Goal: Task Accomplishment & Management: Use online tool/utility

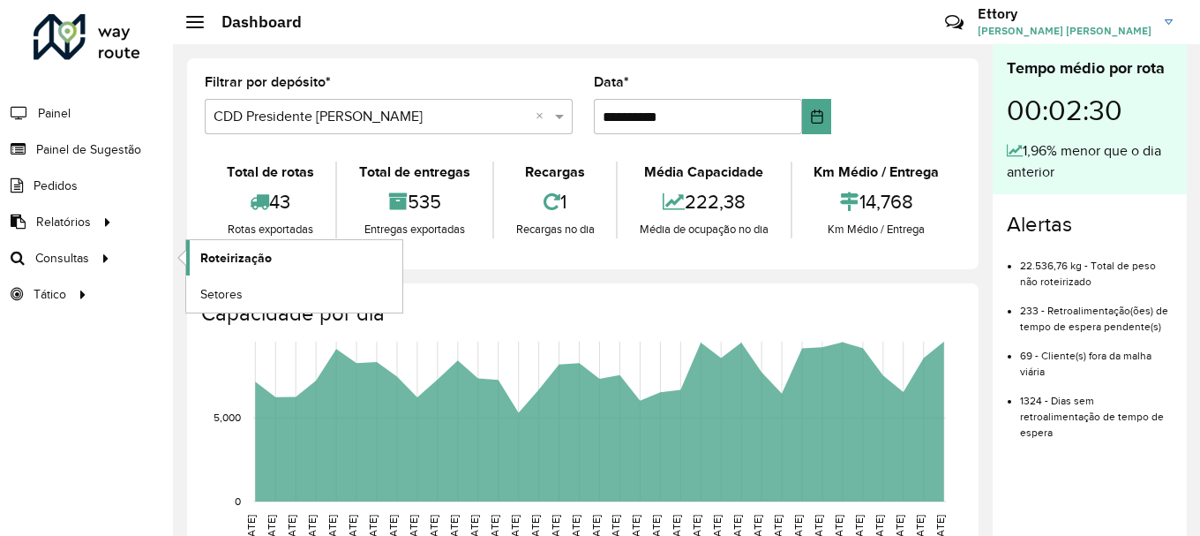
click at [248, 262] on span "Roteirização" at bounding box center [235, 258] width 71 height 19
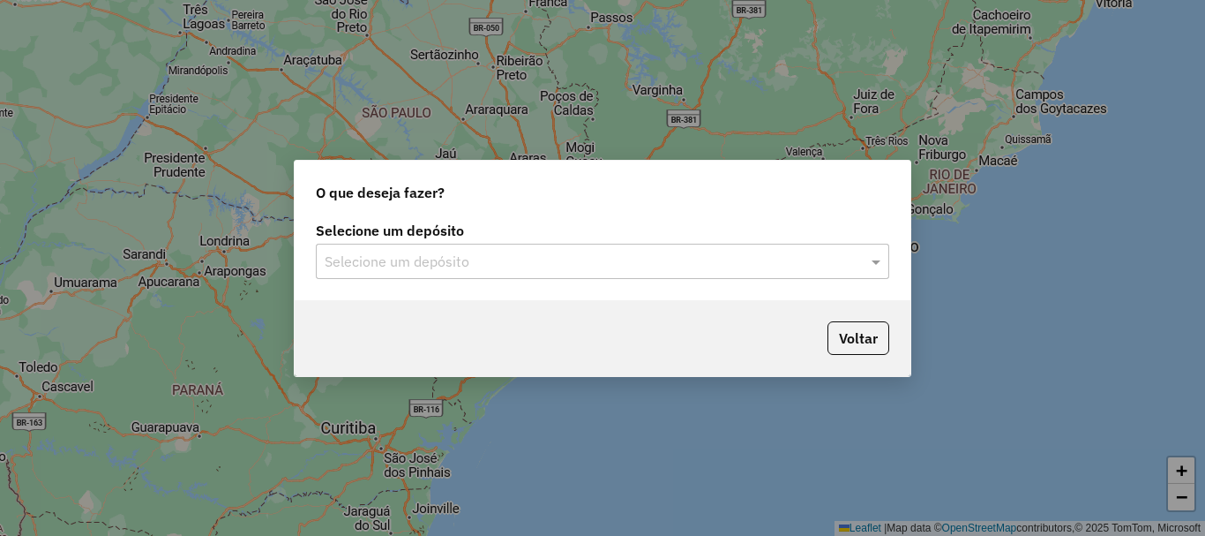
click at [424, 254] on input "text" at bounding box center [585, 261] width 521 height 21
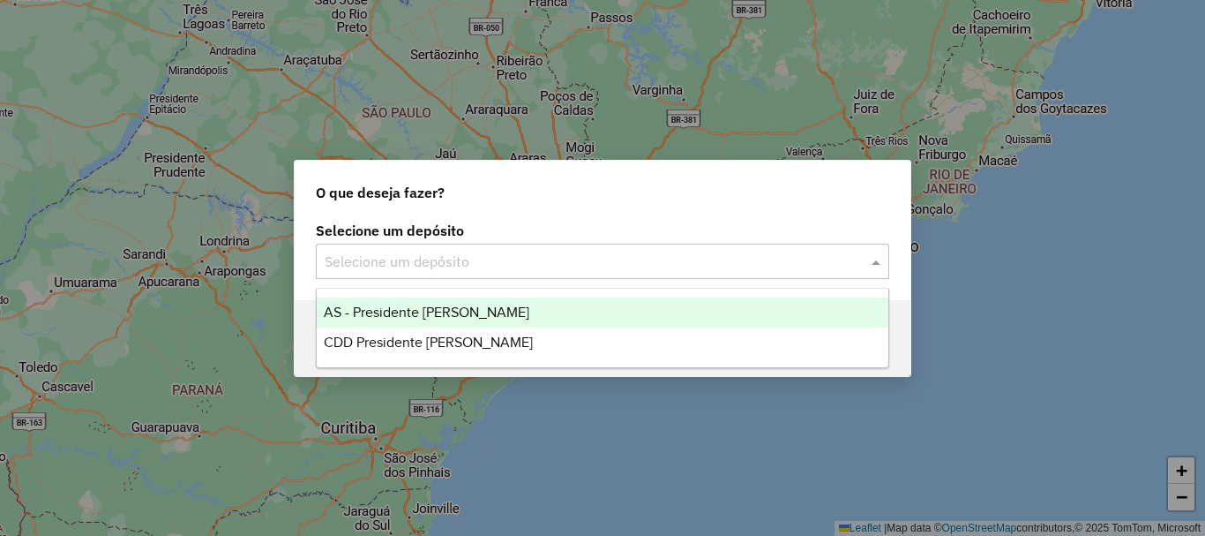
click at [549, 337] on div "CDD Presidente [PERSON_NAME]" at bounding box center [603, 342] width 572 height 30
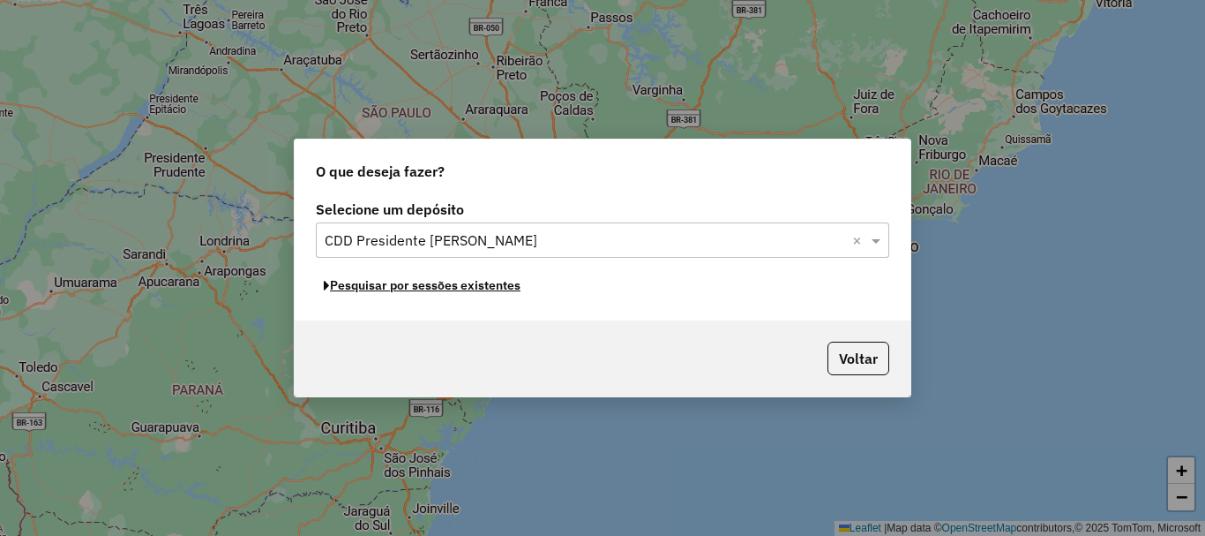
click at [457, 289] on button "Pesquisar por sessões existentes" at bounding box center [422, 285] width 213 height 27
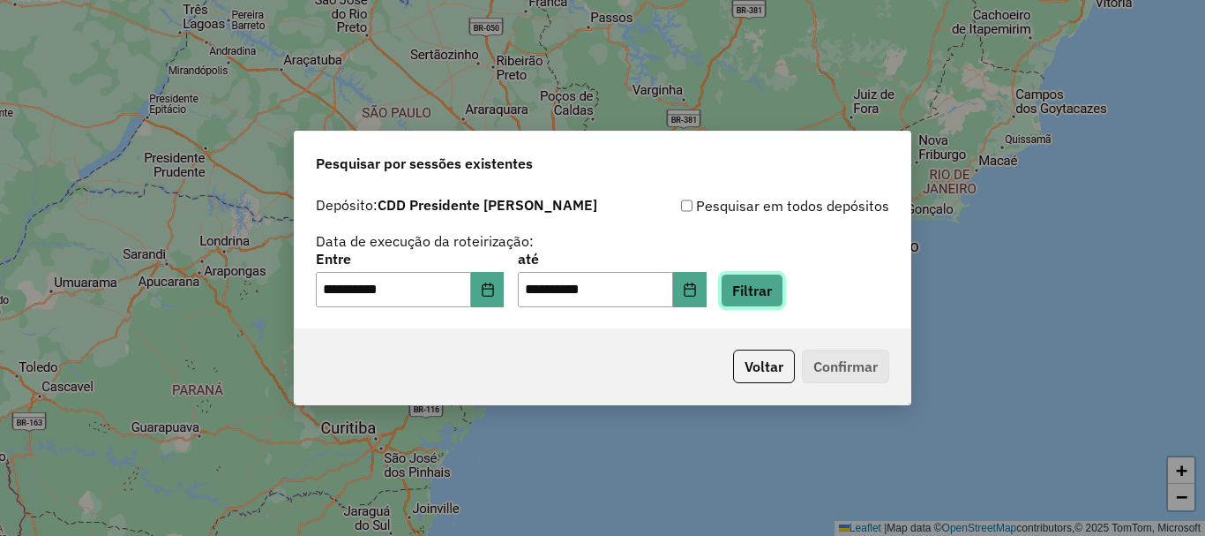
click at [784, 291] on button "Filtrar" at bounding box center [752, 291] width 63 height 34
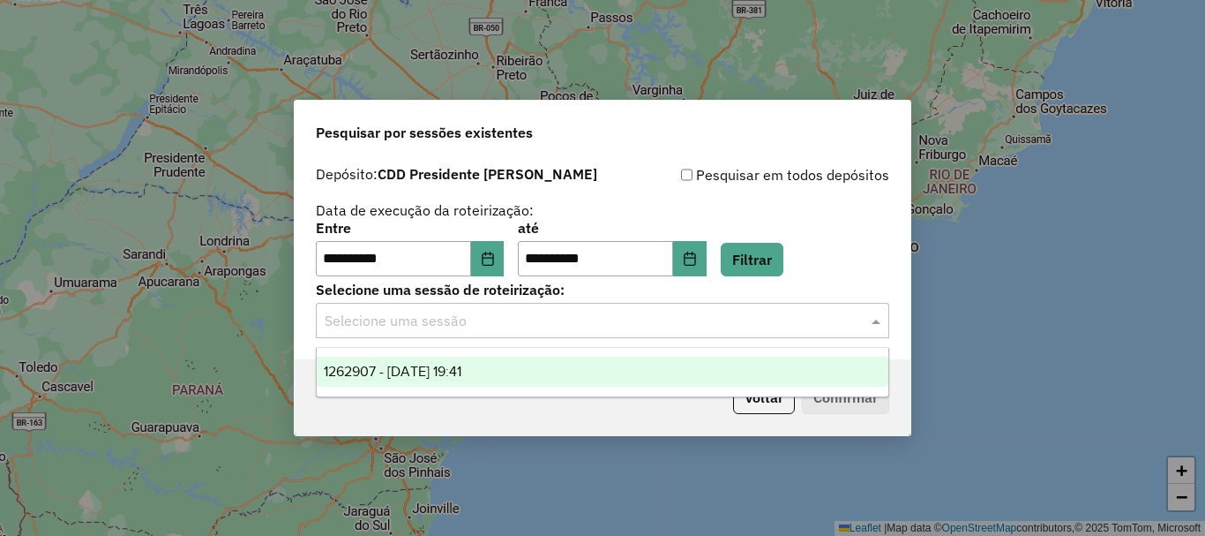
click at [529, 320] on input "text" at bounding box center [585, 321] width 521 height 21
click at [504, 375] on div "1262907 - 10/09/2025 19:41" at bounding box center [603, 371] width 572 height 30
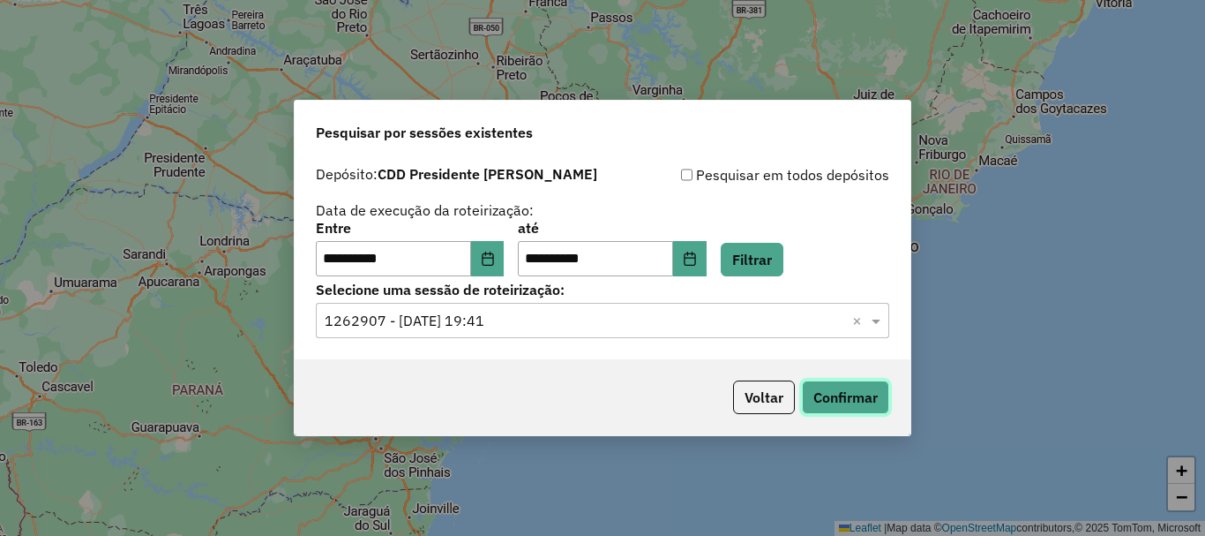
click at [837, 395] on button "Confirmar" at bounding box center [845, 397] width 87 height 34
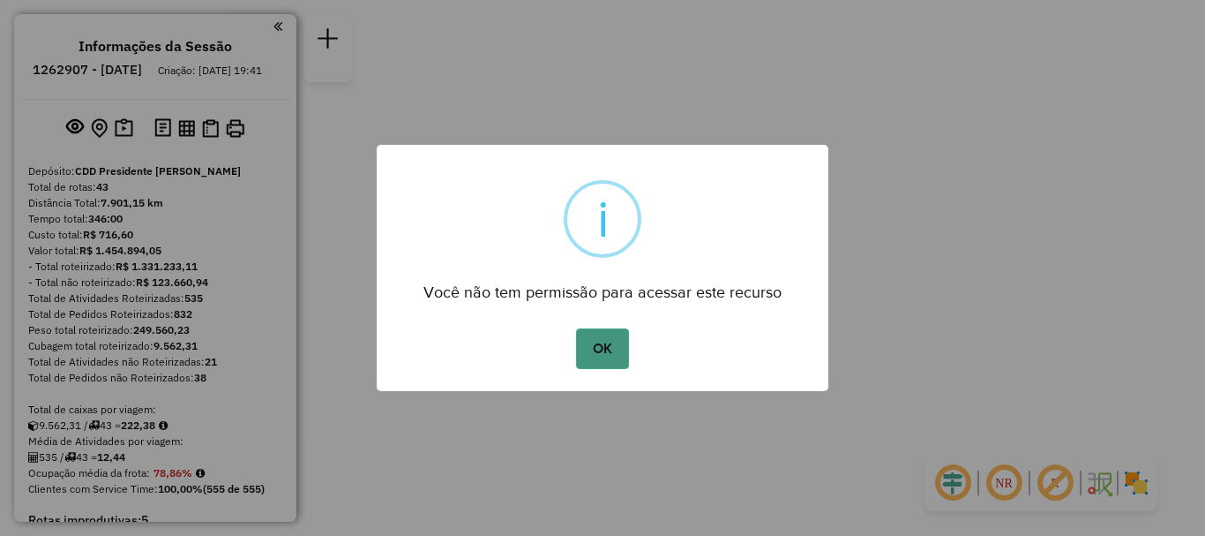
click at [588, 358] on button "OK" at bounding box center [602, 348] width 52 height 41
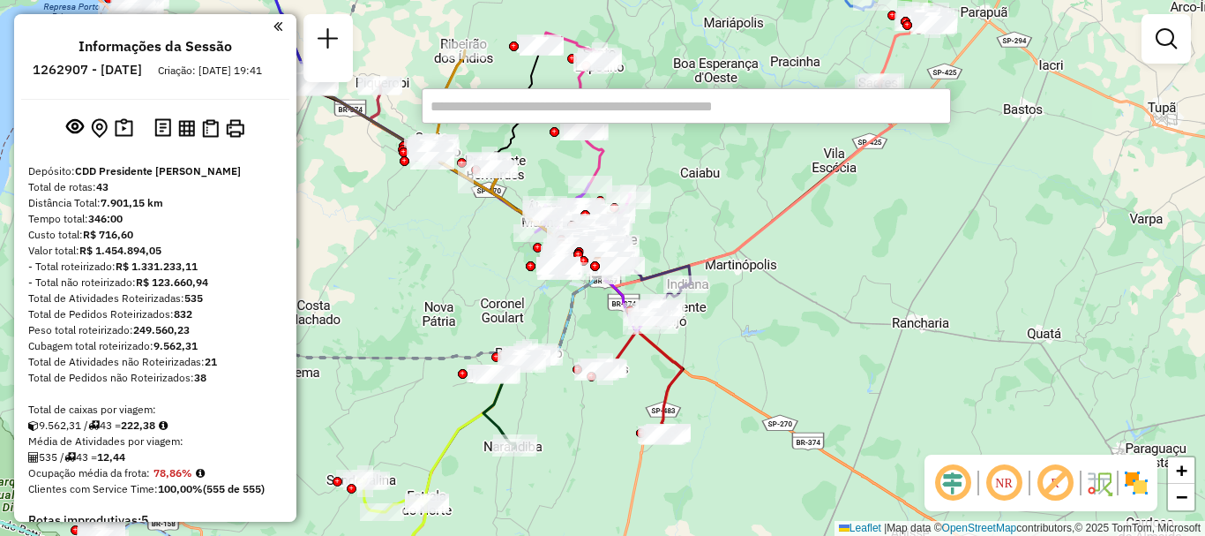
paste input "*****"
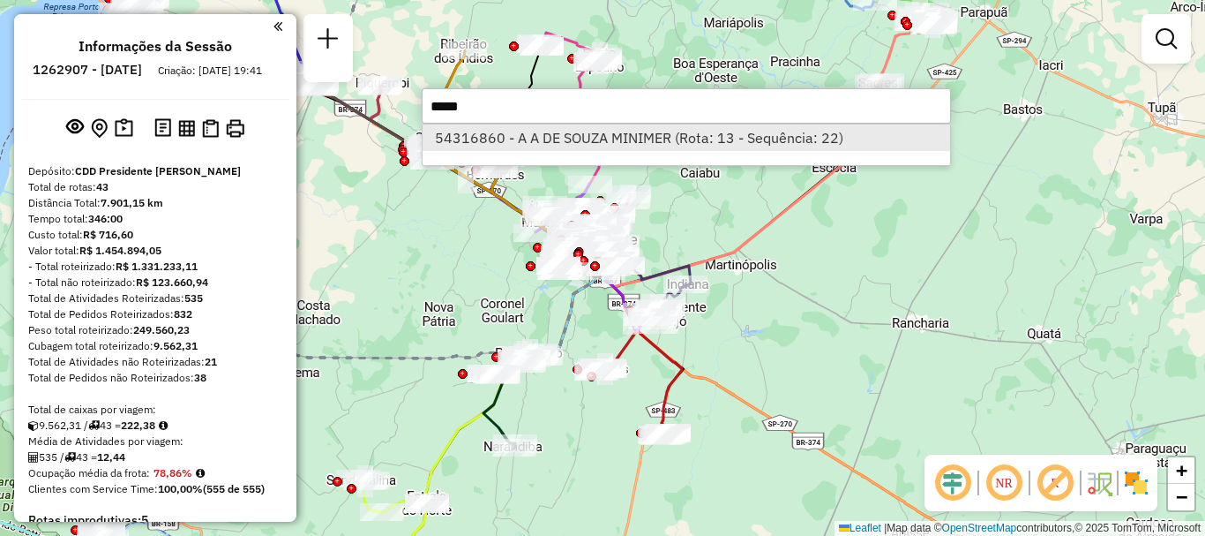
type input "*****"
click at [484, 136] on li "54316860 - A A DE SOUZA MINIMER (Rota: 13 - Sequência: 22)" at bounding box center [687, 137] width 528 height 26
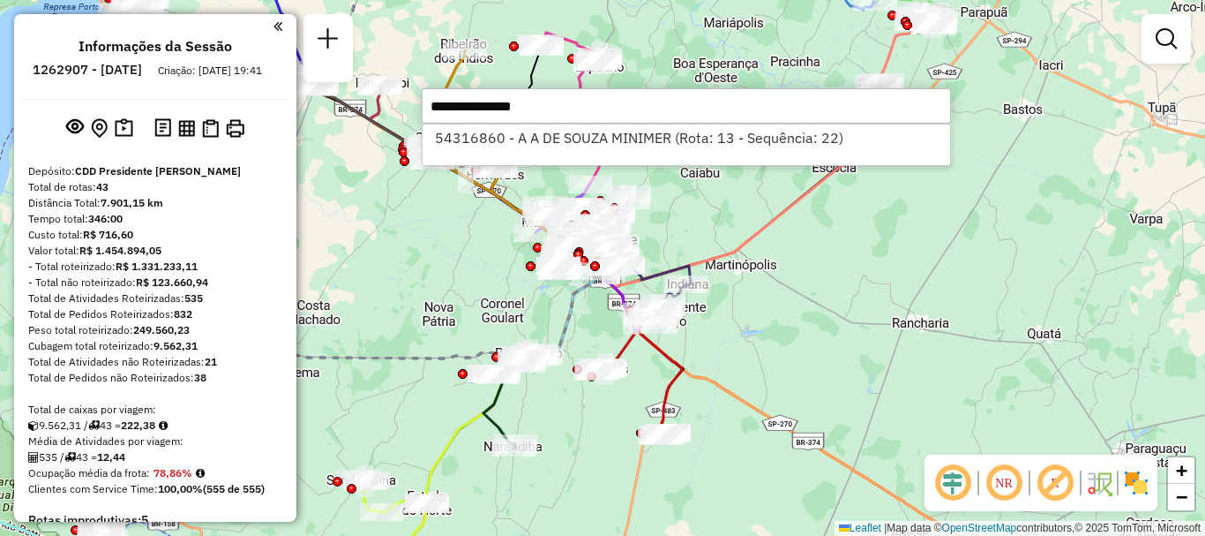
select select "**********"
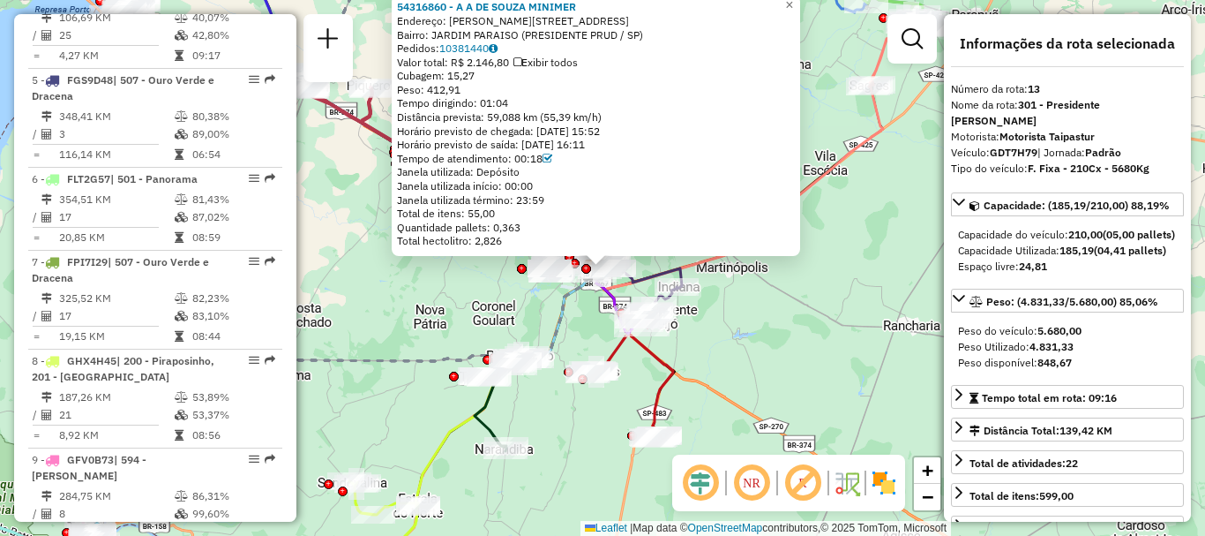
scroll to position [1846, 0]
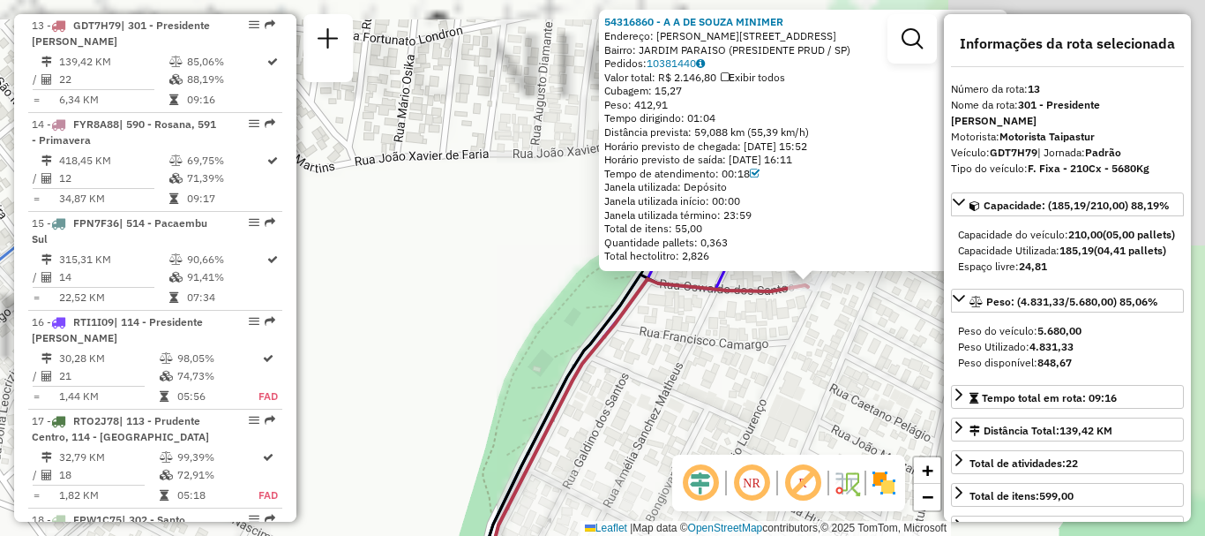
drag, startPoint x: 815, startPoint y: 194, endPoint x: 719, endPoint y: 354, distance: 186.4
click at [719, 354] on div "54316860 - A A DE SOUZA MINIMER Endereço: [PERSON_NAME] 28 Bairro: [GEOGRAPHIC_…" at bounding box center [602, 268] width 1205 height 536
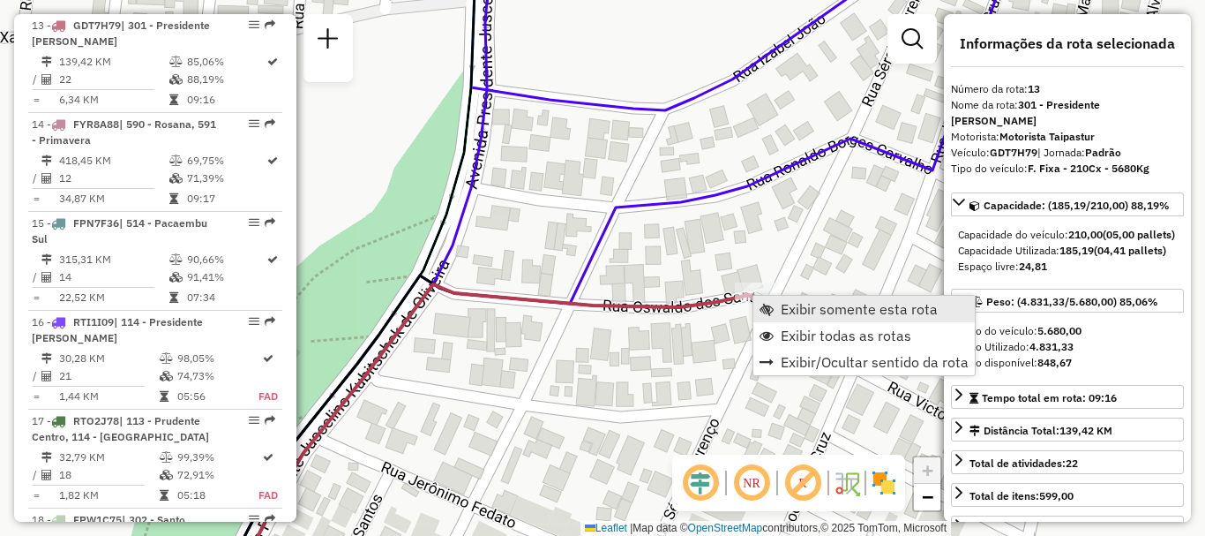
click at [795, 316] on span "Exibir somente esta rota" at bounding box center [859, 309] width 157 height 14
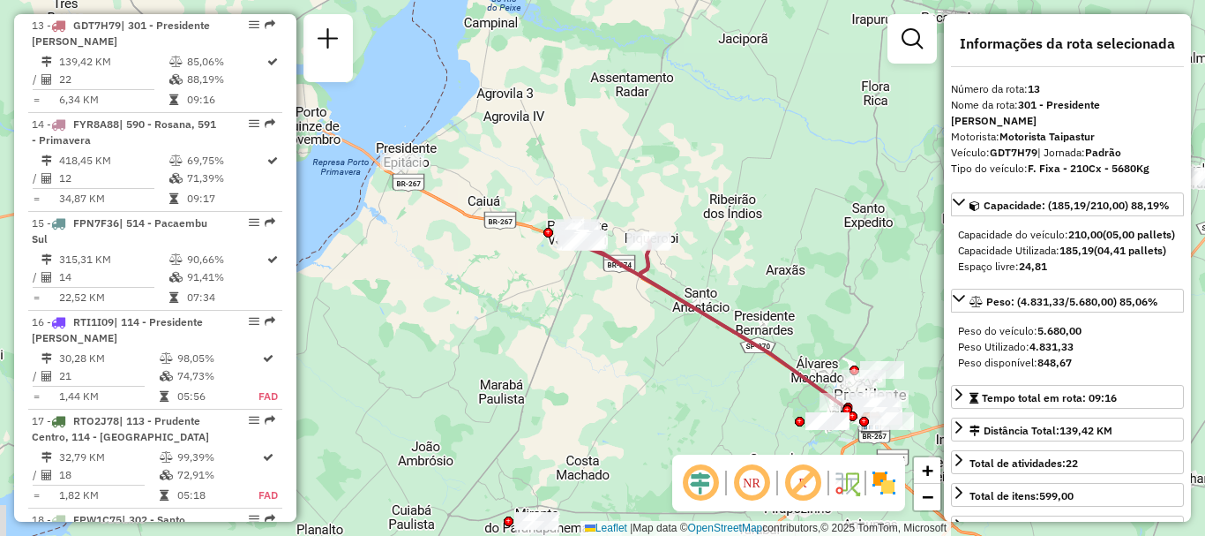
drag, startPoint x: 484, startPoint y: 251, endPoint x: 580, endPoint y: 249, distance: 96.2
click at [582, 320] on div "Janela de atendimento Grade de atendimento Capacidade Transportadoras Veículos …" at bounding box center [602, 268] width 1205 height 536
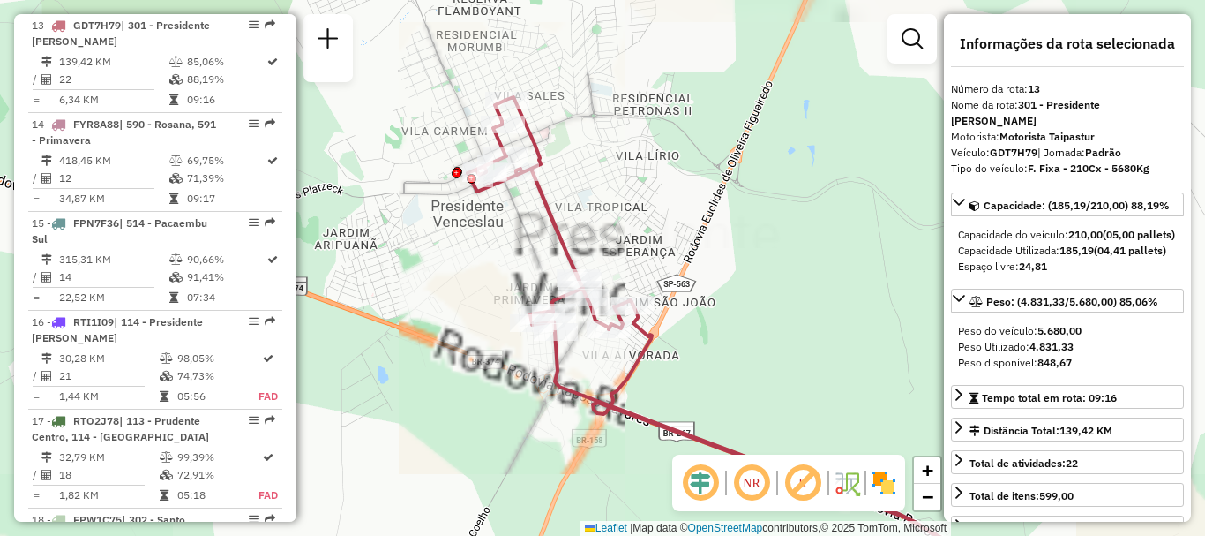
drag, startPoint x: 532, startPoint y: 231, endPoint x: 494, endPoint y: 231, distance: 37.9
click at [499, 248] on div "Janela de atendimento Grade de atendimento Capacidade Transportadoras Veículos …" at bounding box center [602, 268] width 1205 height 536
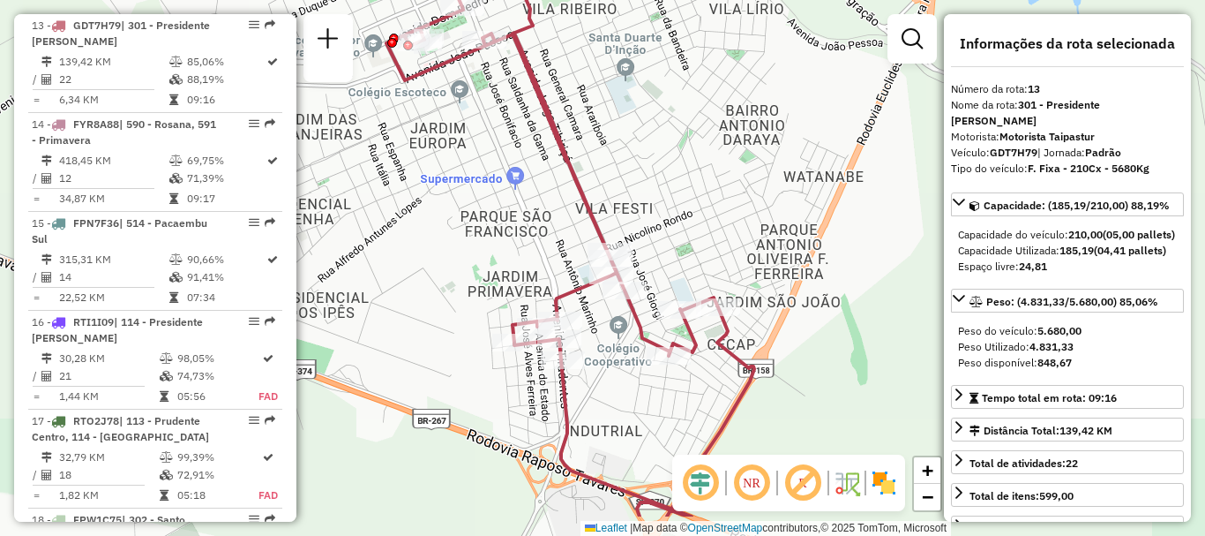
drag, startPoint x: 529, startPoint y: 253, endPoint x: 430, endPoint y: 135, distance: 154.7
click at [430, 135] on div "Janela de atendimento Grade de atendimento Capacidade Transportadoras Veículos …" at bounding box center [602, 268] width 1205 height 536
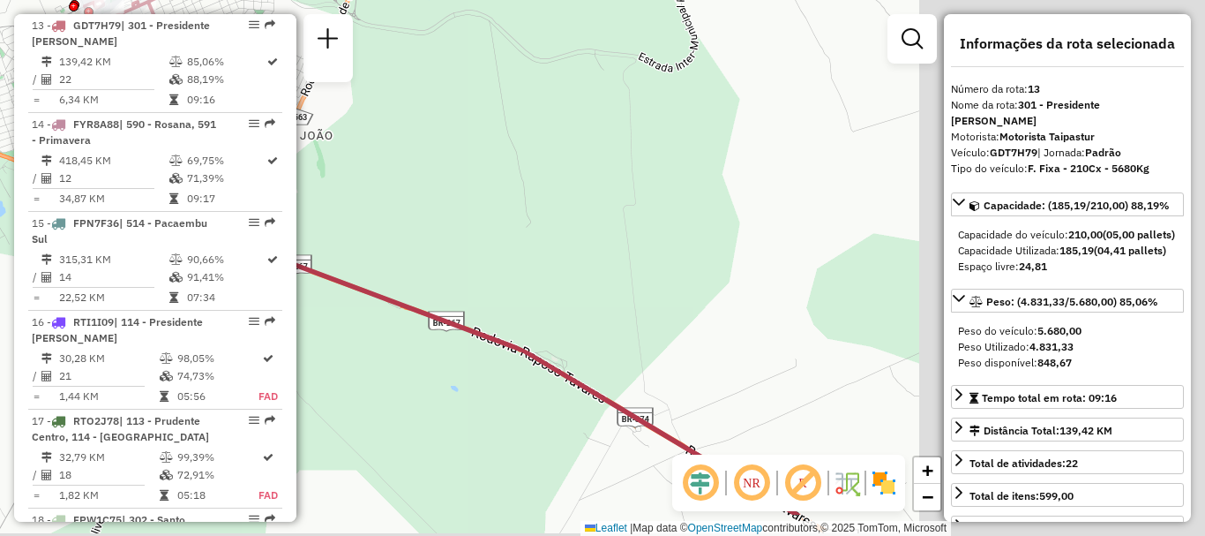
drag, startPoint x: 801, startPoint y: 187, endPoint x: 341, endPoint y: 94, distance: 469.8
click at [341, 94] on div "Janela de atendimento Grade de atendimento Capacidade Transportadoras Veículos …" at bounding box center [602, 268] width 1205 height 536
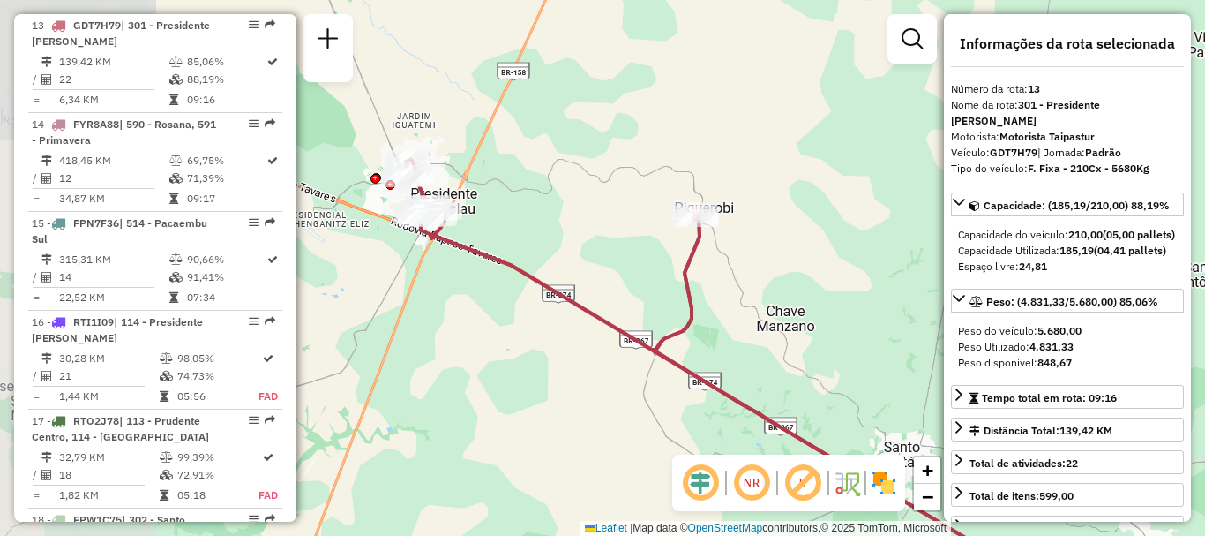
drag, startPoint x: 678, startPoint y: 281, endPoint x: 571, endPoint y: 260, distance: 108.8
click at [561, 270] on div "Janela de atendimento Grade de atendimento Capacidade Transportadoras Veículos …" at bounding box center [602, 268] width 1205 height 536
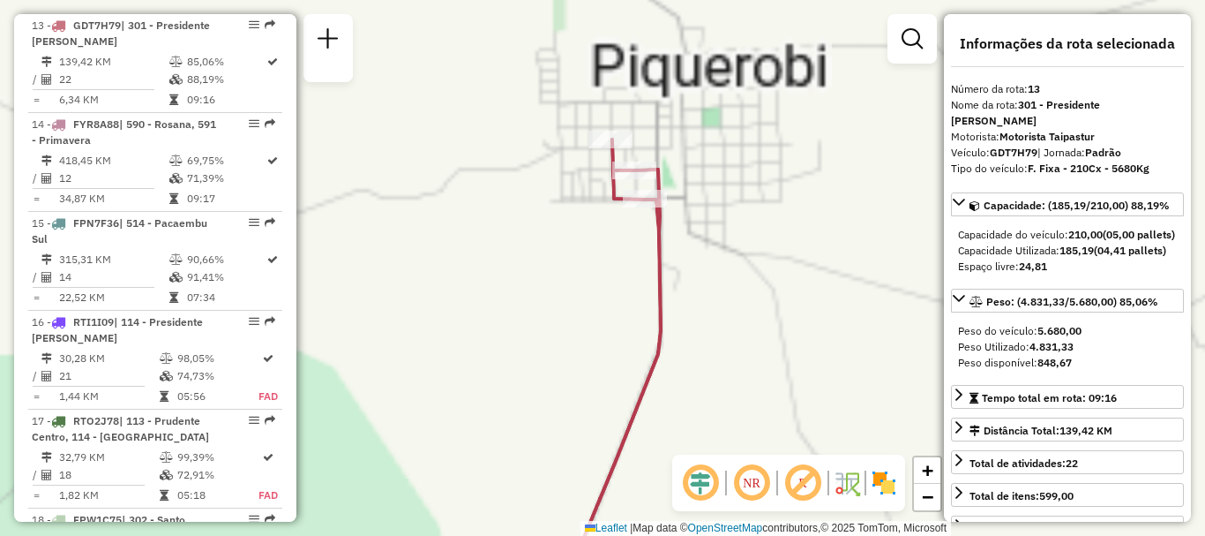
drag, startPoint x: 538, startPoint y: 220, endPoint x: 536, endPoint y: 254, distance: 34.5
click at [536, 254] on div "Janela de atendimento Grade de atendimento Capacidade Transportadoras Veículos …" at bounding box center [602, 268] width 1205 height 536
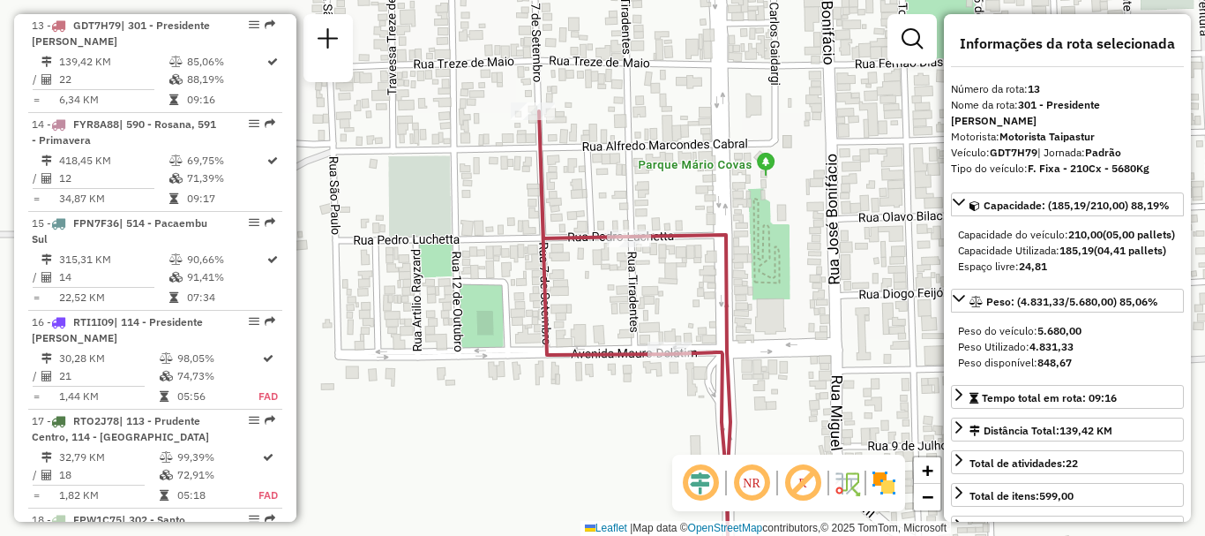
drag, startPoint x: 458, startPoint y: 285, endPoint x: 461, endPoint y: 296, distance: 11.2
click at [461, 296] on div "Janela de atendimento Grade de atendimento Capacidade Transportadoras Veículos …" at bounding box center [602, 268] width 1205 height 536
